Goal: Task Accomplishment & Management: Manage account settings

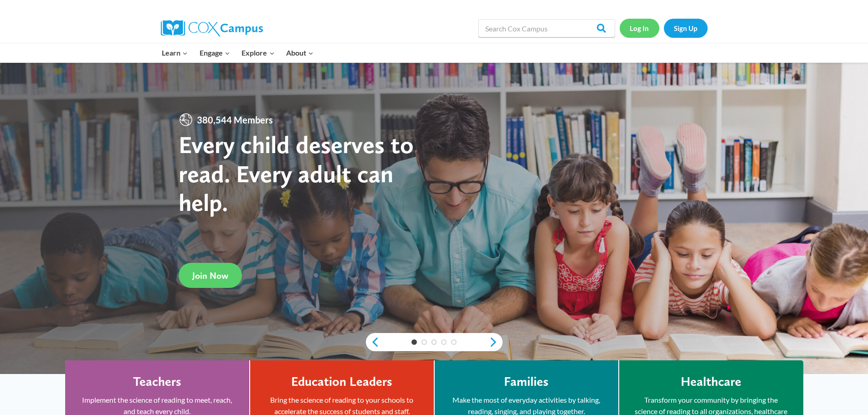
click at [639, 32] on link "Log In" at bounding box center [640, 28] width 40 height 19
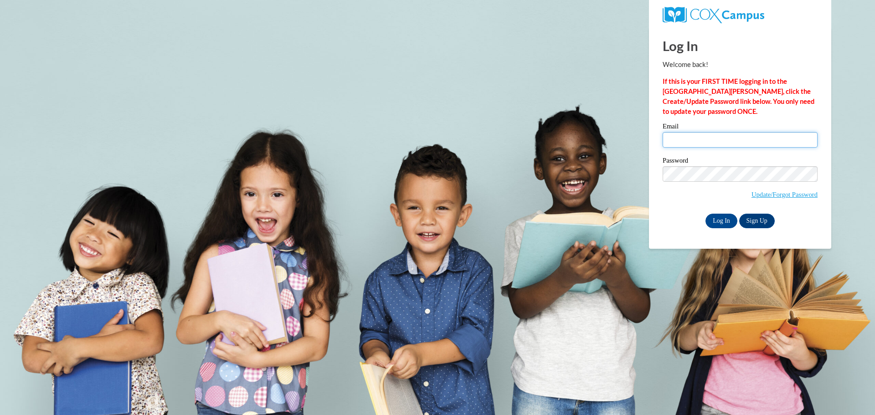
drag, startPoint x: 677, startPoint y: 134, endPoint x: 684, endPoint y: 141, distance: 9.0
click at [677, 134] on input "Email" at bounding box center [740, 139] width 155 height 15
type input "[EMAIL_ADDRESS][PERSON_NAME][DOMAIN_NAME]"
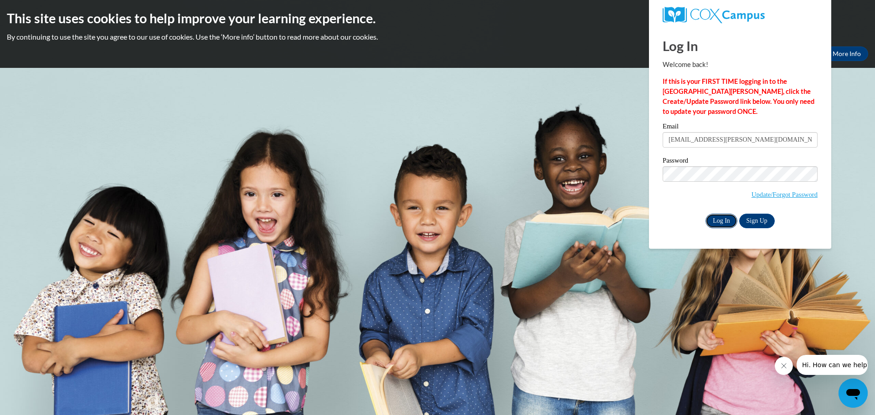
click at [718, 218] on input "Log In" at bounding box center [721, 221] width 32 height 15
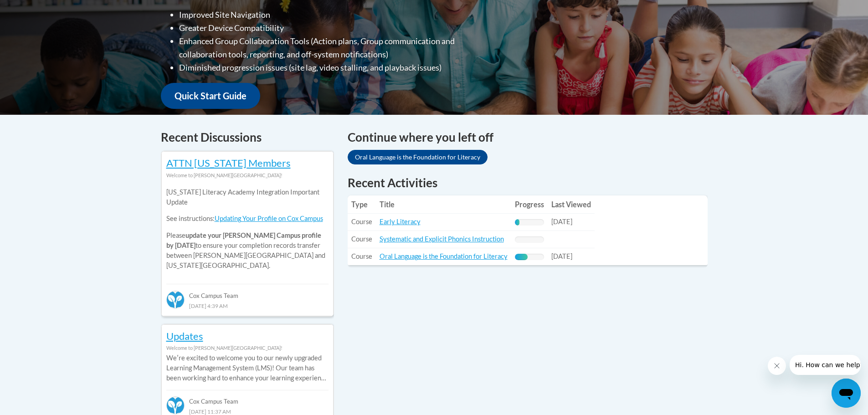
scroll to position [273, 0]
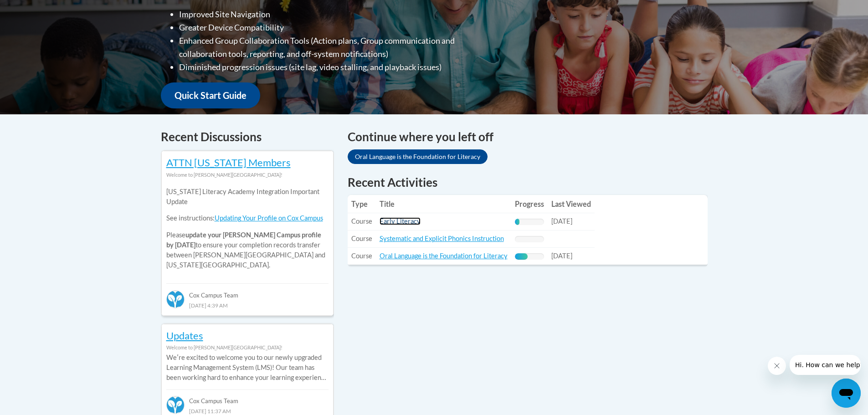
click at [402, 219] on link "Early Literacy" at bounding box center [400, 221] width 41 height 8
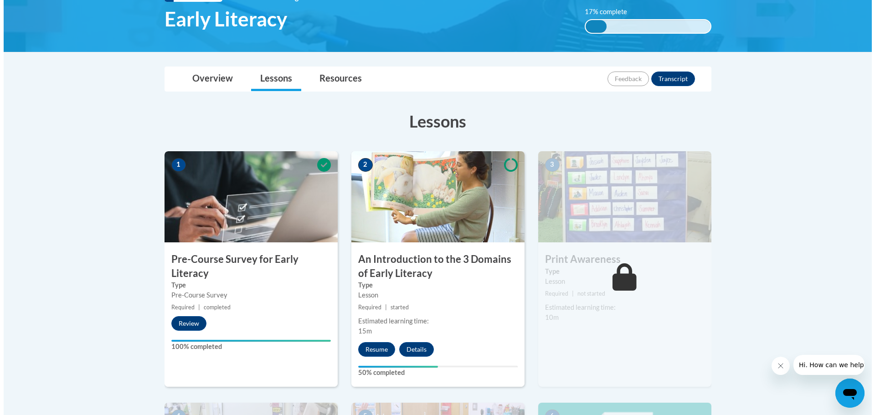
scroll to position [137, 0]
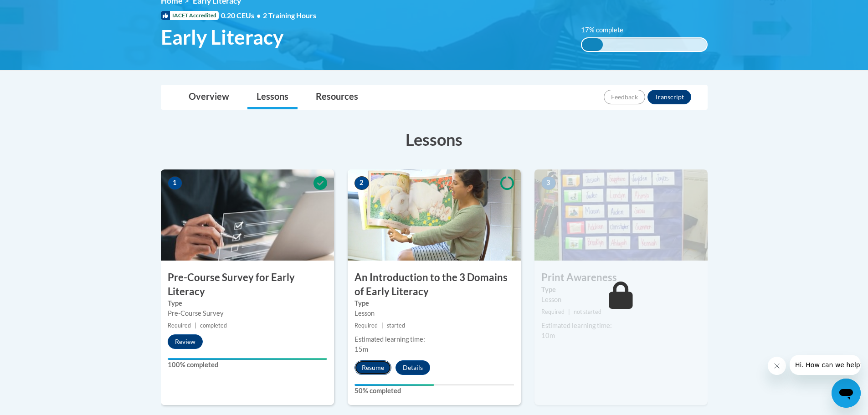
click at [369, 362] on button "Resume" at bounding box center [373, 367] width 37 height 15
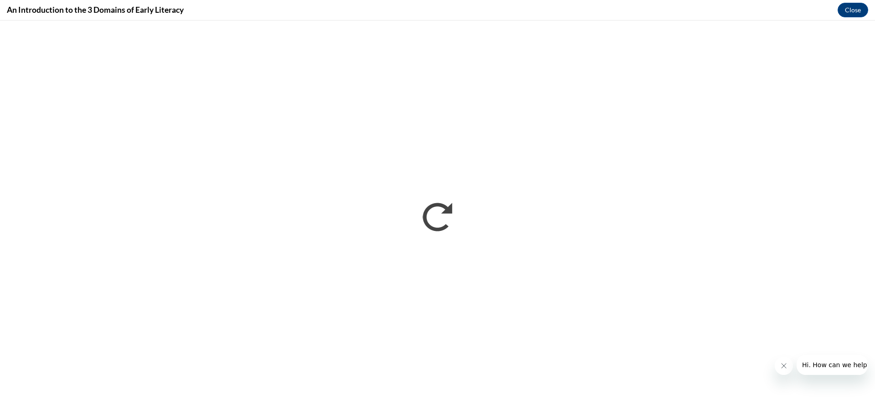
scroll to position [0, 0]
